Goal: Check status: Check status

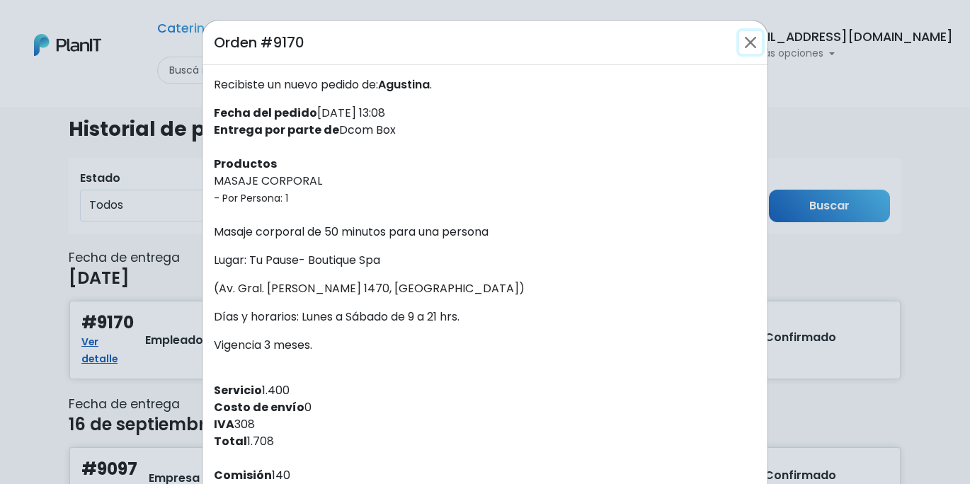
click at [751, 49] on button "Close" at bounding box center [750, 42] width 23 height 23
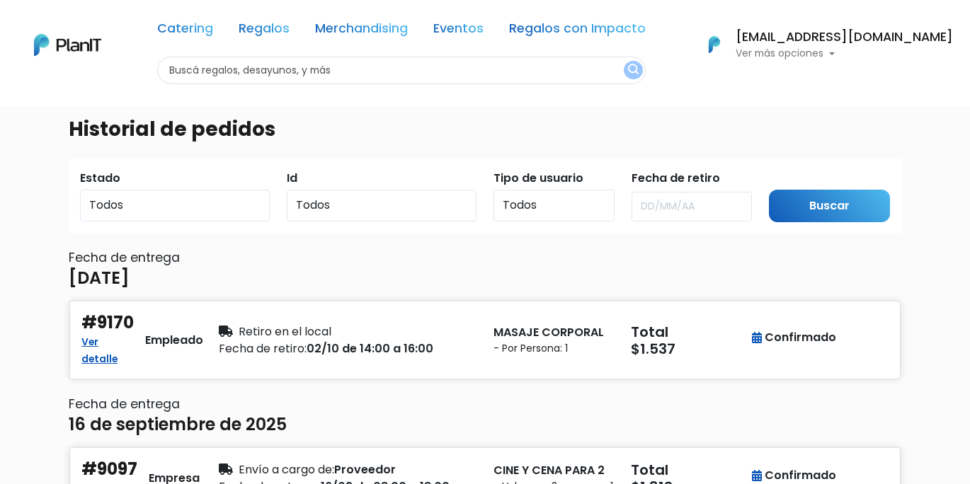
click at [821, 52] on p "Ver más opciones" at bounding box center [844, 54] width 217 height 10
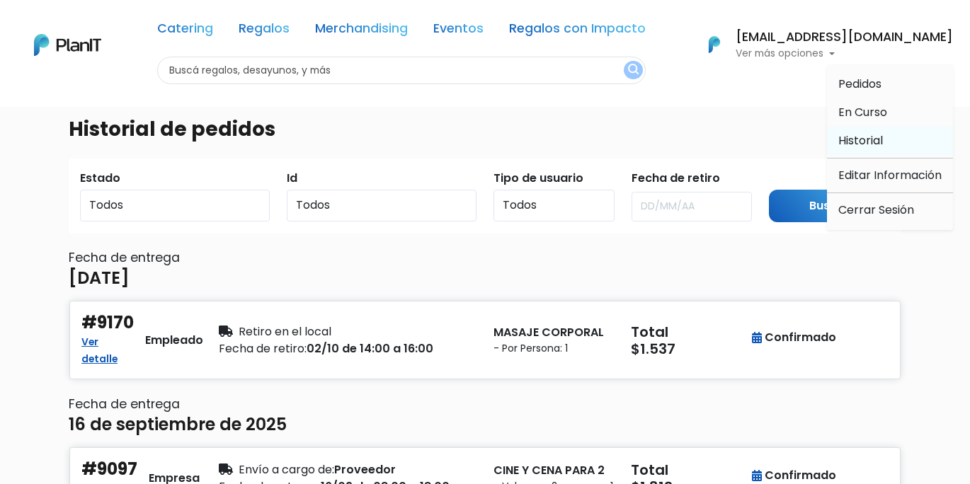
click at [864, 145] on span "Historial" at bounding box center [861, 140] width 45 height 16
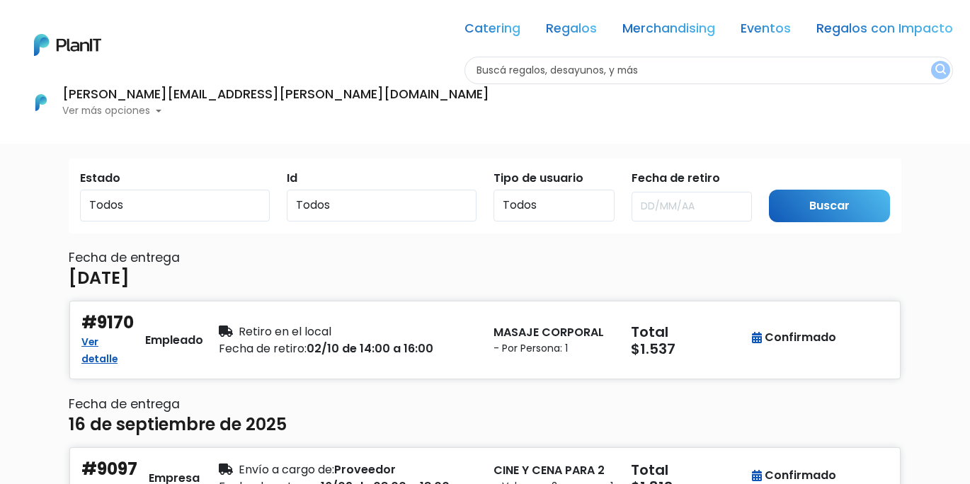
click at [489, 106] on p "Ver más opciones" at bounding box center [275, 111] width 427 height 10
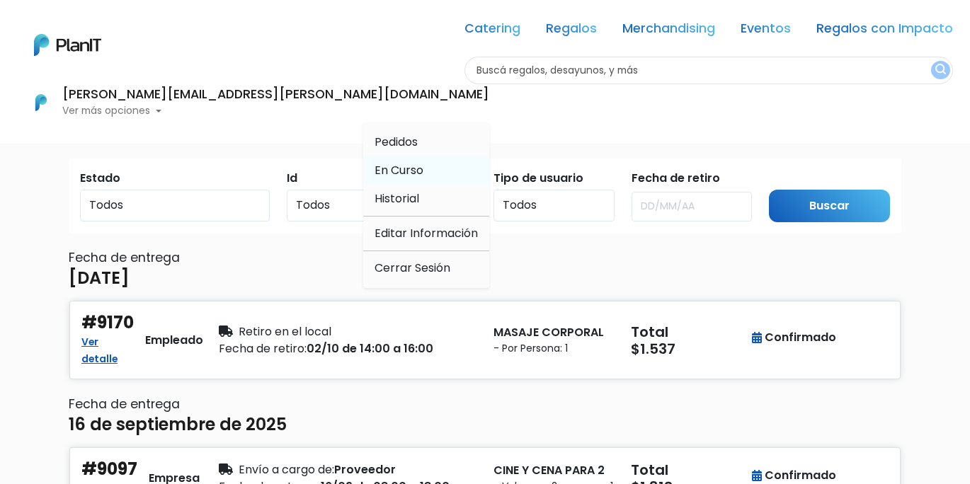
click at [424, 162] on span "En Curso" at bounding box center [399, 170] width 49 height 16
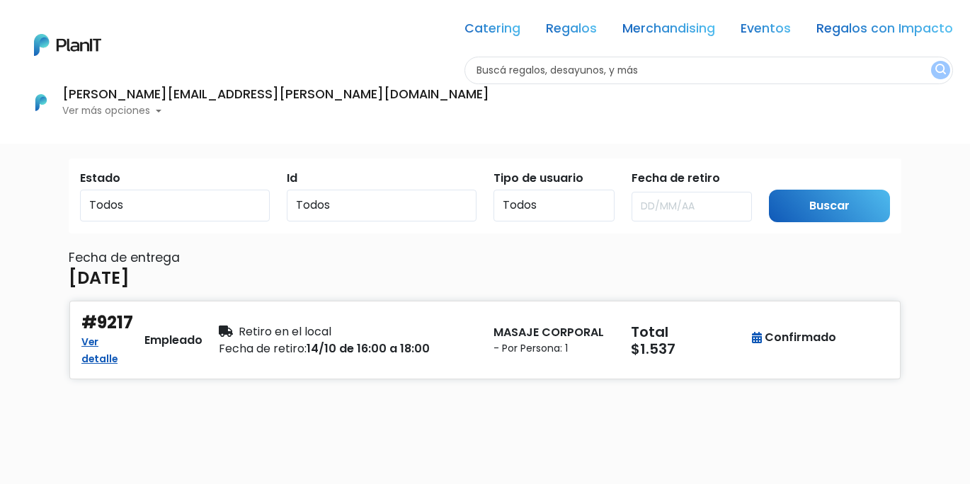
click at [489, 106] on p "Ver más opciones" at bounding box center [275, 111] width 427 height 10
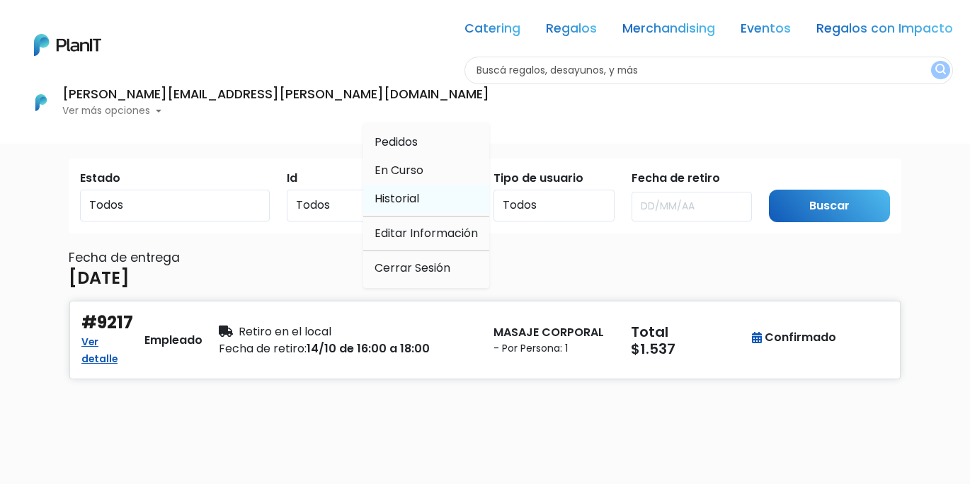
click at [419, 191] on span "Historial" at bounding box center [397, 199] width 45 height 16
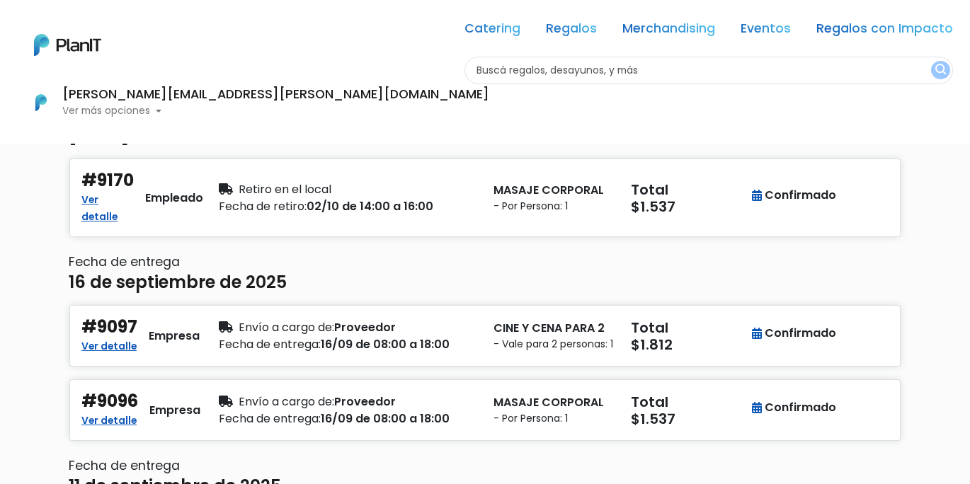
scroll to position [142, 0]
